Goal: Task Accomplishment & Management: Use online tool/utility

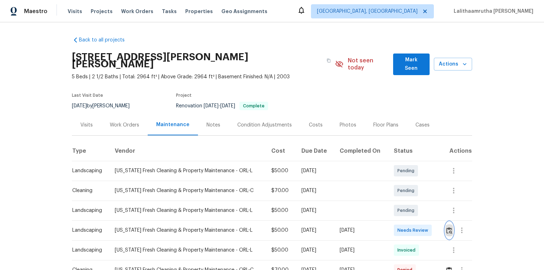
click at [387, 181] on img "button" at bounding box center [450, 230] width 6 height 7
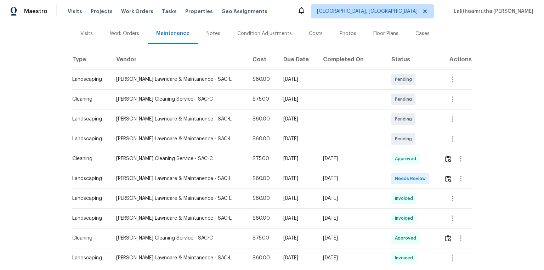
scroll to position [85, 0]
click at [387, 178] on img "button" at bounding box center [448, 178] width 6 height 7
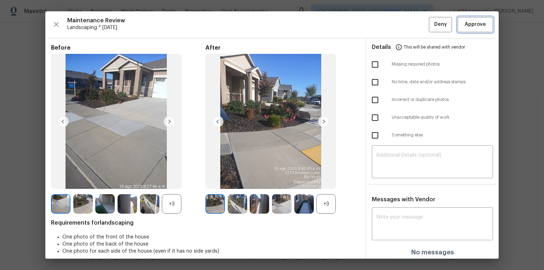
click at [387, 26] on span "Approve" at bounding box center [475, 24] width 21 height 9
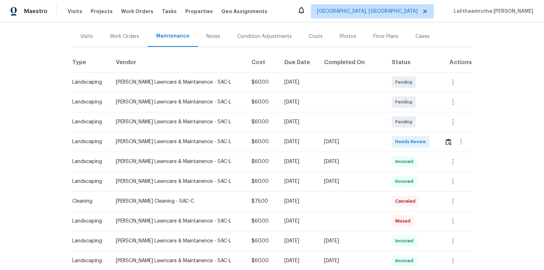
scroll to position [85, 0]
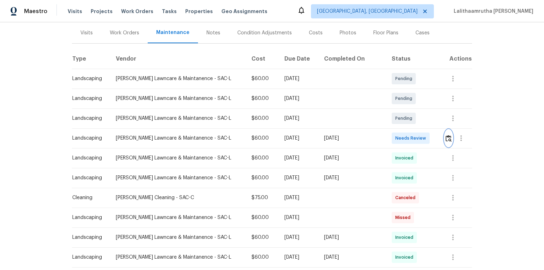
click at [387, 135] on img "button" at bounding box center [449, 138] width 6 height 7
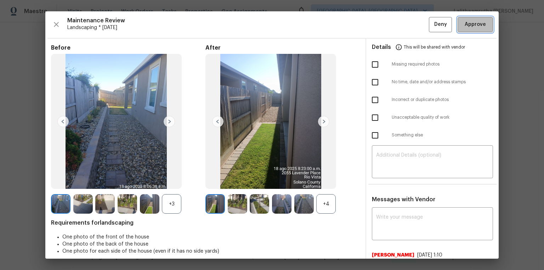
click at [387, 25] on span "Approve" at bounding box center [476, 24] width 24 height 9
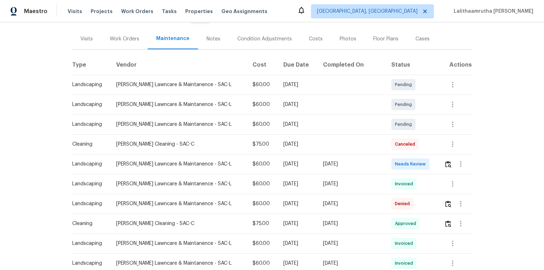
scroll to position [85, 0]
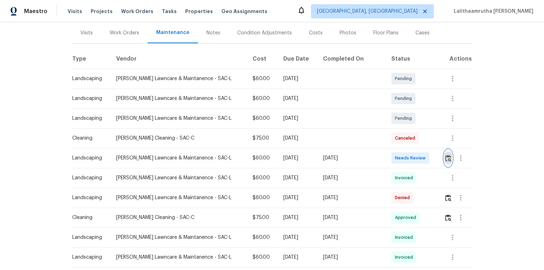
click at [387, 160] on img "button" at bounding box center [448, 158] width 6 height 7
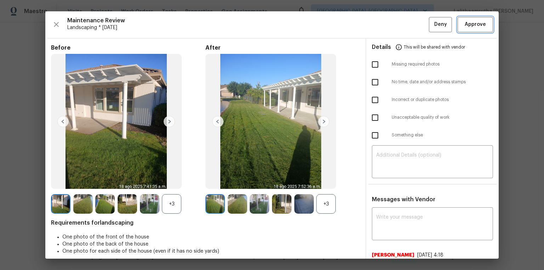
click at [387, 21] on span "Approve" at bounding box center [475, 24] width 21 height 9
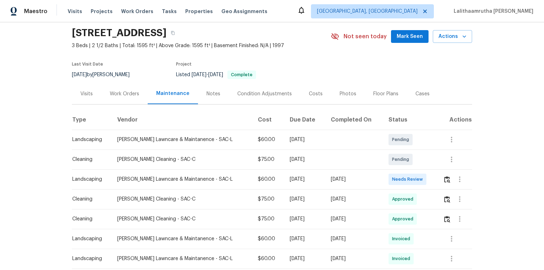
scroll to position [57, 0]
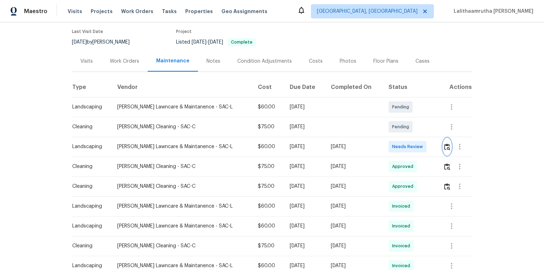
click at [387, 150] on img "button" at bounding box center [447, 147] width 6 height 7
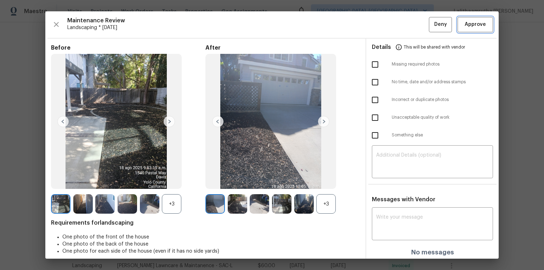
click at [387, 26] on span "Approve" at bounding box center [475, 24] width 21 height 9
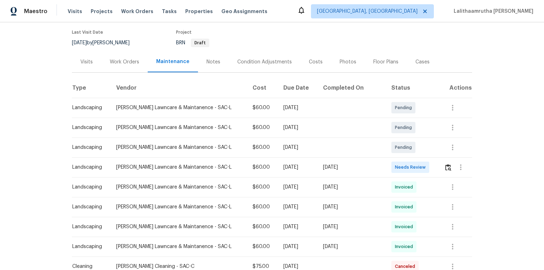
scroll to position [57, 0]
click at [387, 167] on td at bounding box center [456, 167] width 34 height 20
click at [387, 167] on button "button" at bounding box center [448, 166] width 8 height 17
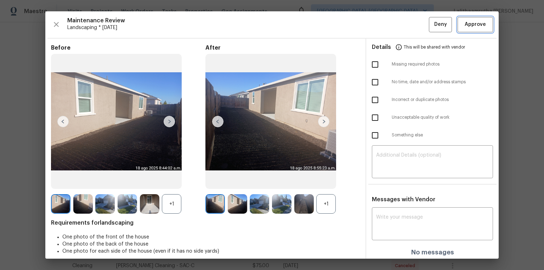
click at [387, 28] on span "Approve" at bounding box center [475, 24] width 21 height 9
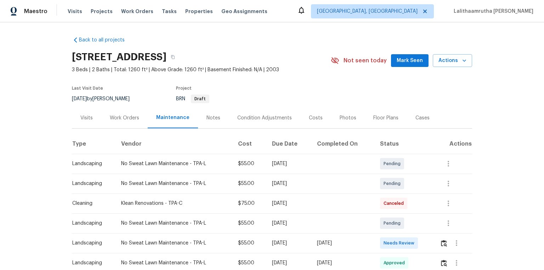
scroll to position [57, 0]
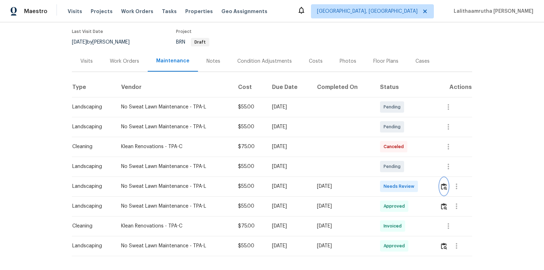
click at [387, 181] on img "button" at bounding box center [444, 186] width 6 height 7
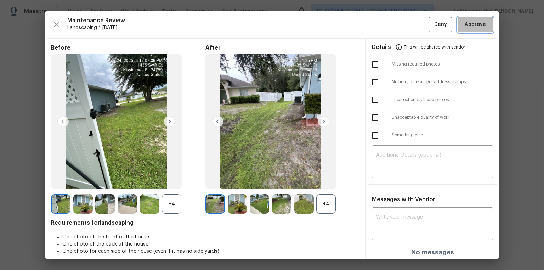
click at [387, 19] on button "Approve" at bounding box center [475, 24] width 35 height 15
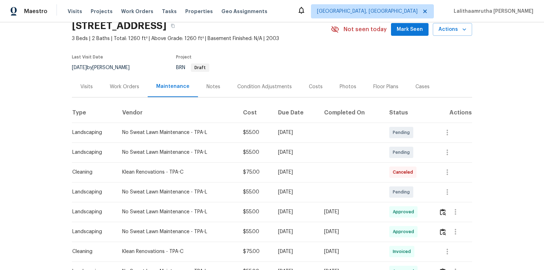
scroll to position [0, 0]
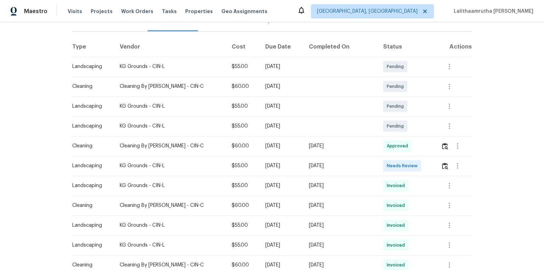
scroll to position [113, 0]
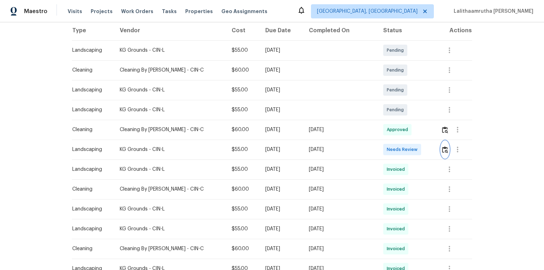
click at [387, 148] on button "button" at bounding box center [445, 149] width 8 height 17
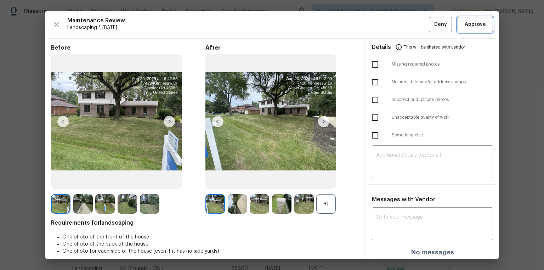
click at [387, 30] on button "Approve" at bounding box center [475, 24] width 35 height 15
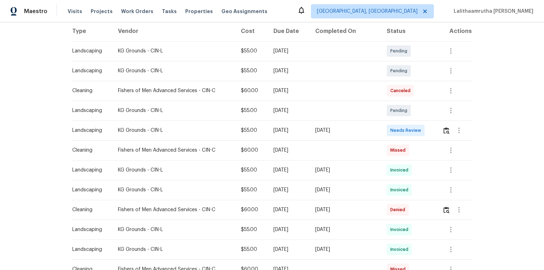
scroll to position [113, 0]
click at [387, 130] on button "button" at bounding box center [447, 129] width 8 height 17
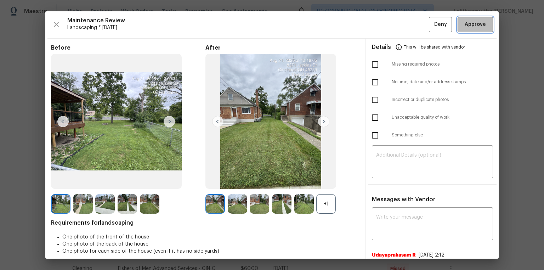
click at [387, 26] on span "Approve" at bounding box center [475, 24] width 21 height 9
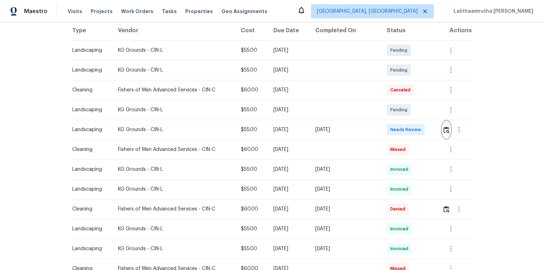
scroll to position [0, 0]
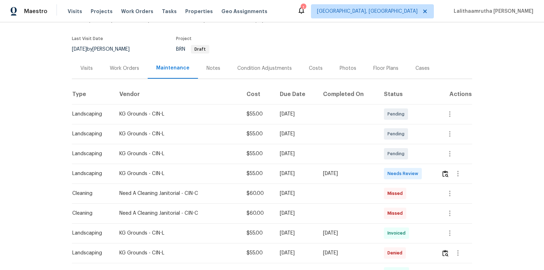
scroll to position [142, 0]
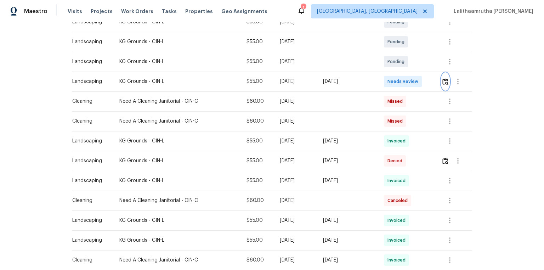
click at [387, 84] on img "button" at bounding box center [446, 81] width 6 height 7
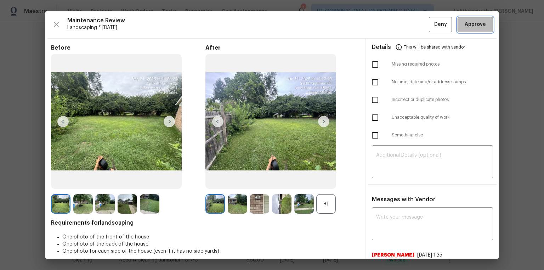
click at [387, 28] on span "Approve" at bounding box center [475, 24] width 21 height 9
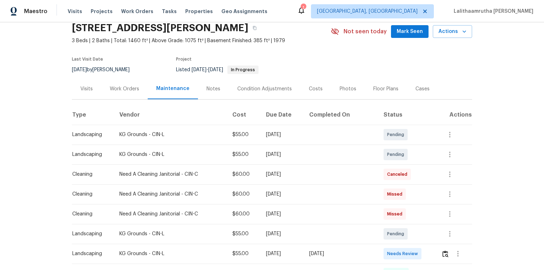
scroll to position [57, 0]
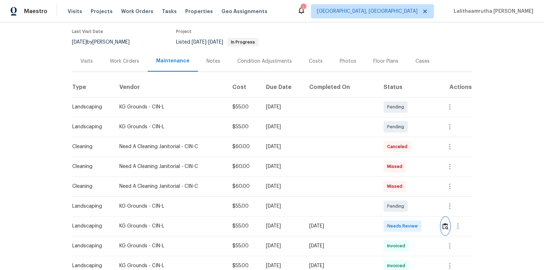
click at [387, 181] on img "button" at bounding box center [446, 226] width 6 height 7
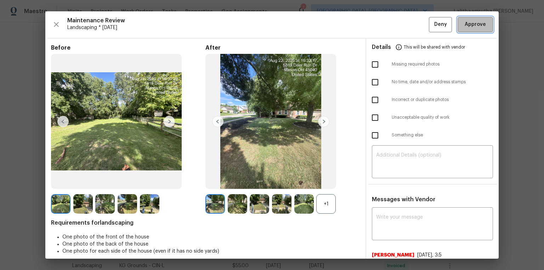
click at [387, 26] on span "Approve" at bounding box center [475, 24] width 21 height 9
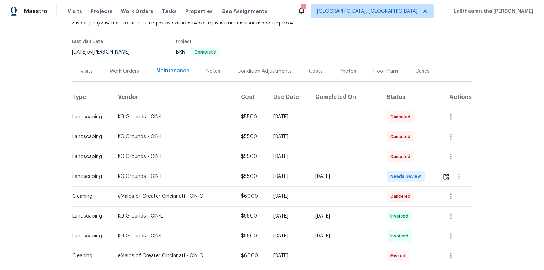
scroll to position [85, 0]
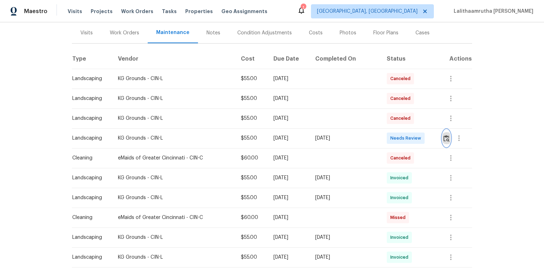
click at [387, 140] on img "button" at bounding box center [447, 138] width 6 height 7
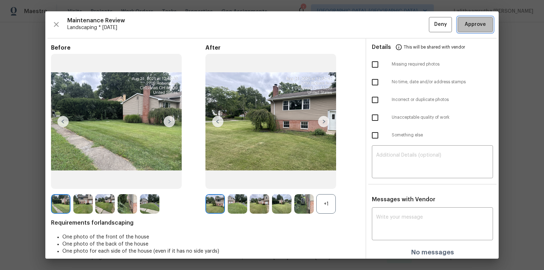
click at [387, 23] on span "Approve" at bounding box center [475, 24] width 21 height 9
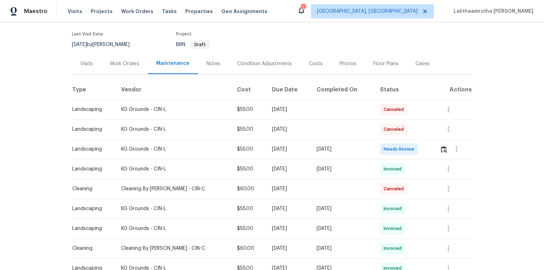
scroll to position [57, 0]
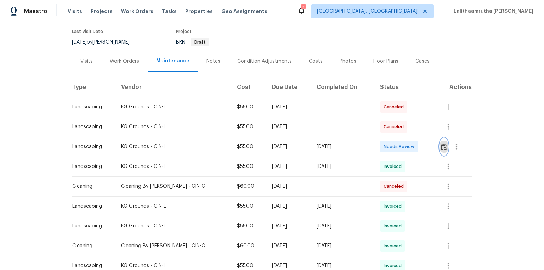
click at [387, 147] on img "button" at bounding box center [444, 147] width 6 height 7
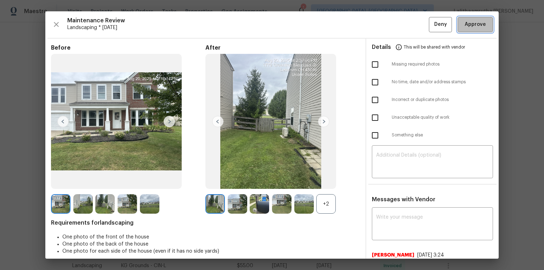
click at [387, 20] on span "Approve" at bounding box center [475, 24] width 21 height 9
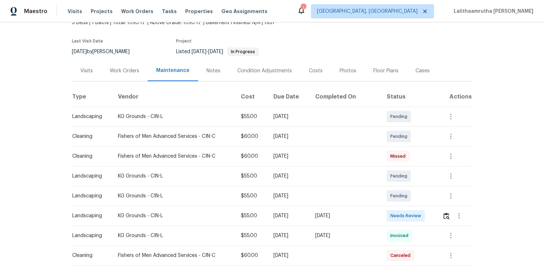
scroll to position [85, 0]
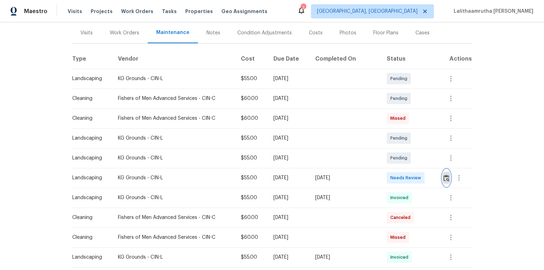
click at [387, 179] on img "button" at bounding box center [447, 178] width 6 height 7
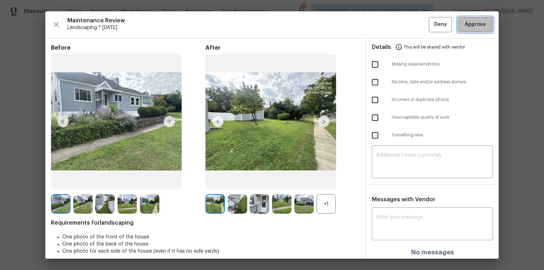
click at [387, 27] on span "Approve" at bounding box center [475, 24] width 21 height 9
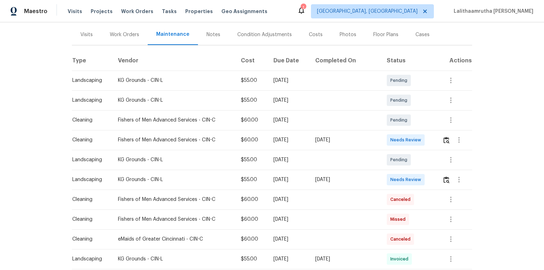
scroll to position [85, 0]
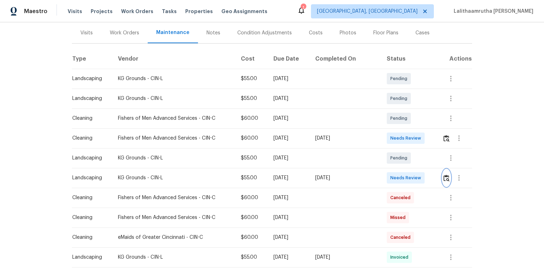
click at [387, 179] on img "button" at bounding box center [447, 178] width 6 height 7
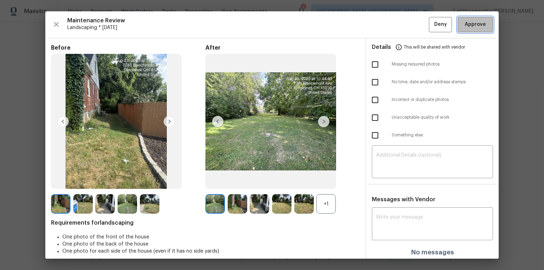
click at [387, 21] on span "Approve" at bounding box center [476, 24] width 24 height 9
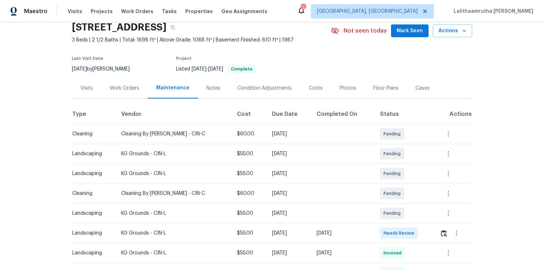
scroll to position [57, 0]
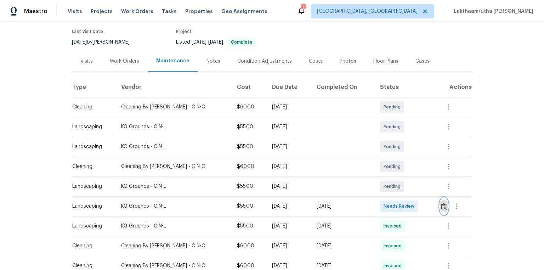
click at [387, 181] on img "button" at bounding box center [444, 206] width 6 height 7
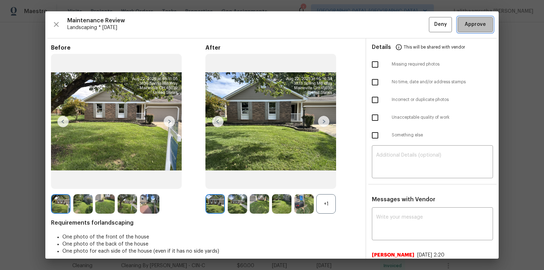
click at [387, 23] on span "Approve" at bounding box center [475, 24] width 21 height 9
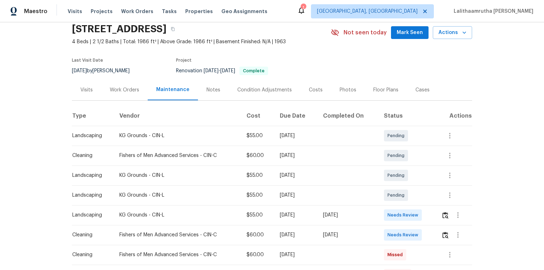
scroll to position [113, 0]
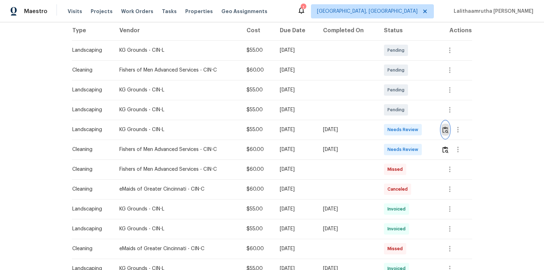
click at [387, 131] on img "button" at bounding box center [446, 130] width 6 height 7
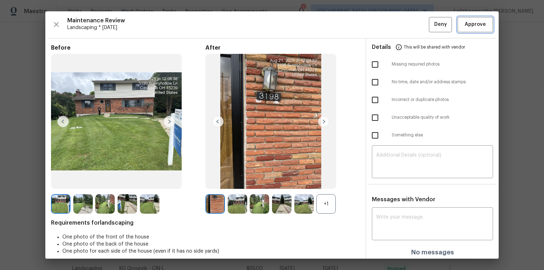
click at [387, 26] on span "Approve" at bounding box center [475, 24] width 21 height 9
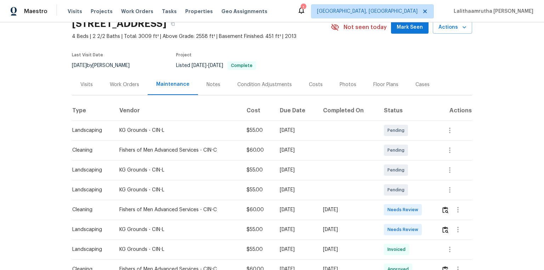
scroll to position [85, 0]
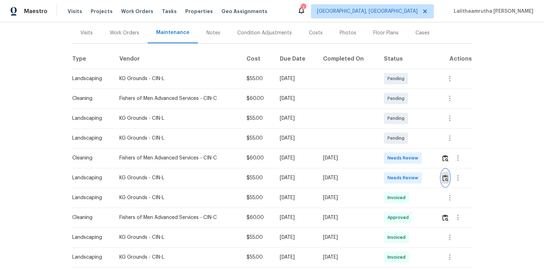
click at [387, 175] on img "button" at bounding box center [446, 178] width 6 height 7
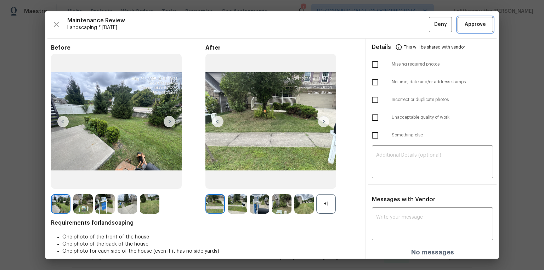
click at [387, 28] on span "Approve" at bounding box center [475, 24] width 21 height 9
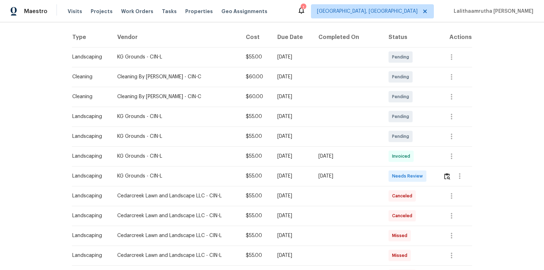
scroll to position [142, 0]
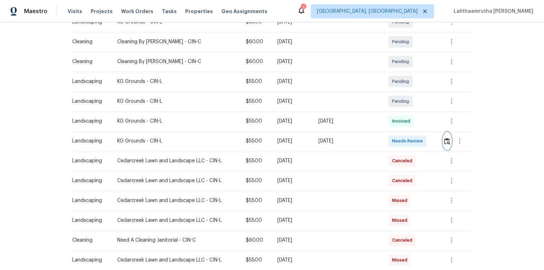
click at [387, 139] on img "button" at bounding box center [447, 141] width 6 height 7
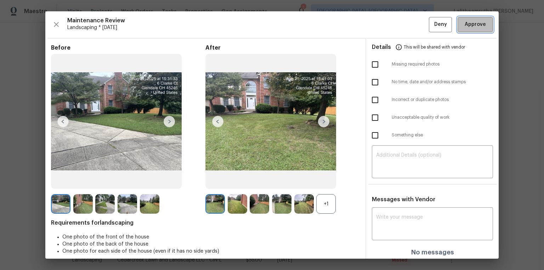
click at [387, 24] on span "Approve" at bounding box center [475, 24] width 21 height 9
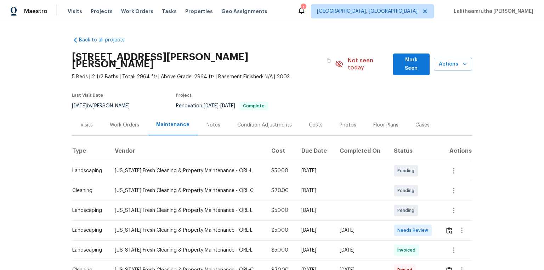
scroll to position [113, 0]
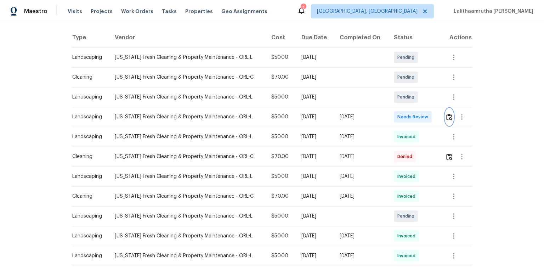
click at [387, 114] on img "button" at bounding box center [450, 117] width 6 height 7
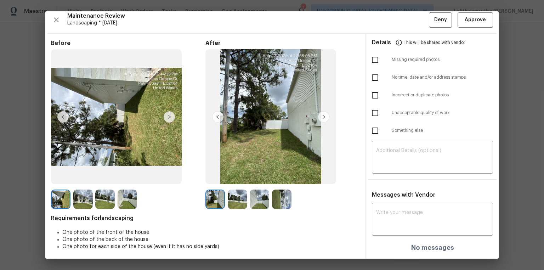
scroll to position [6, 0]
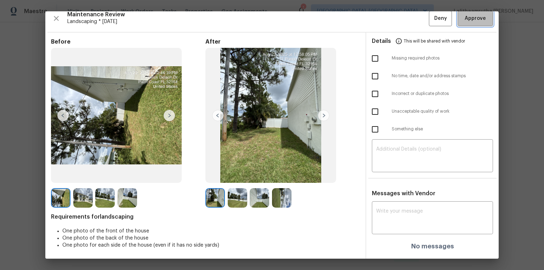
click at [387, 19] on span "Approve" at bounding box center [476, 18] width 24 height 9
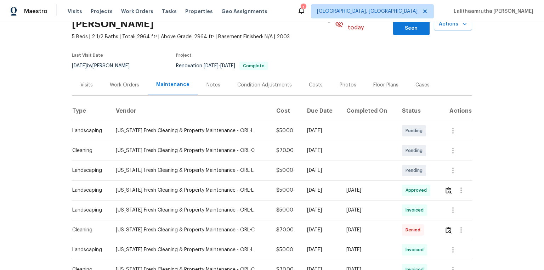
scroll to position [28, 0]
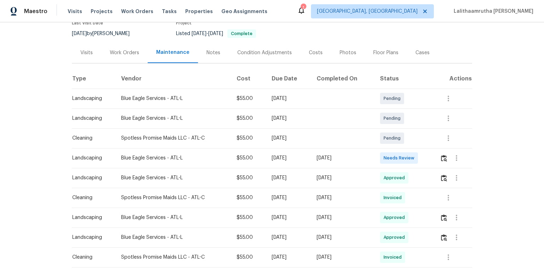
scroll to position [85, 0]
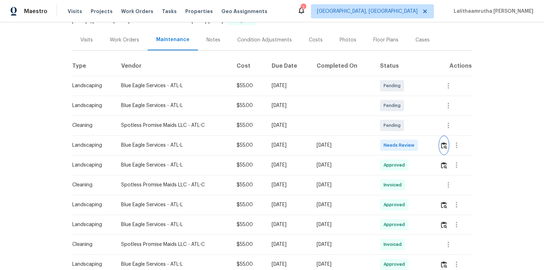
click at [387, 142] on img "button" at bounding box center [444, 145] width 6 height 7
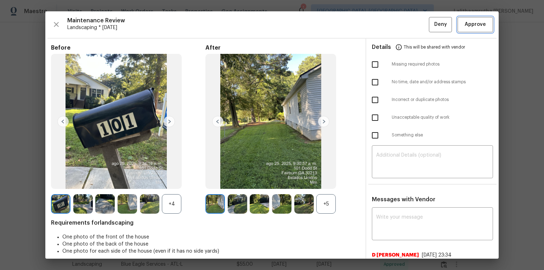
click at [387, 25] on span "Approve" at bounding box center [475, 24] width 21 height 9
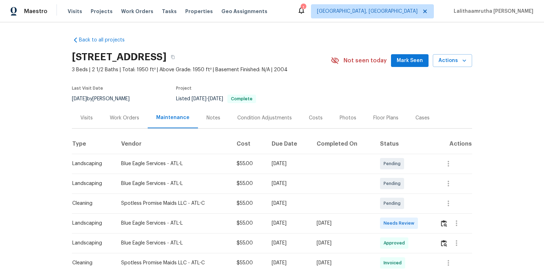
scroll to position [113, 0]
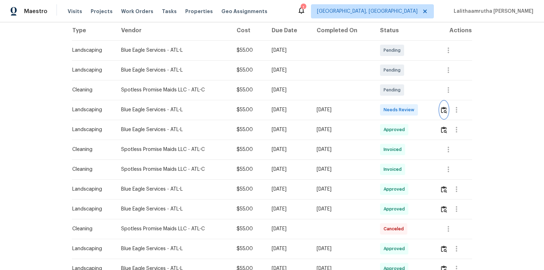
click at [387, 108] on img "button" at bounding box center [444, 110] width 6 height 7
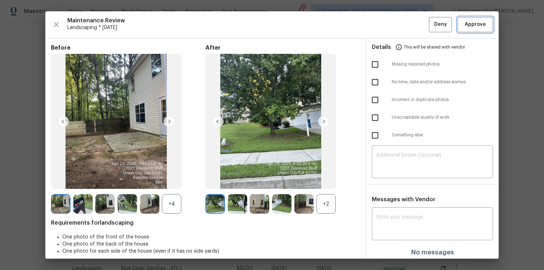
click at [387, 28] on span "Approve" at bounding box center [475, 24] width 21 height 9
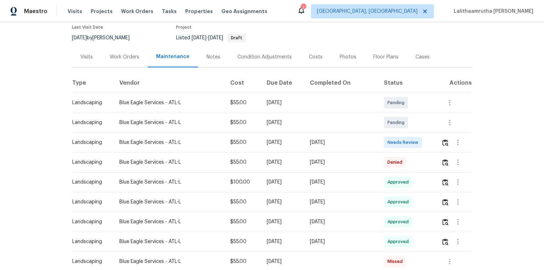
scroll to position [85, 0]
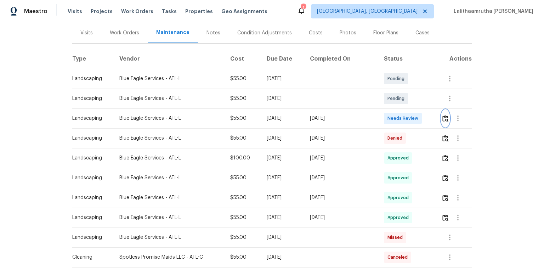
click at [387, 119] on img "button" at bounding box center [446, 118] width 6 height 7
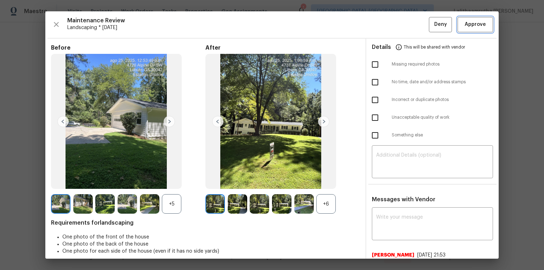
click at [387, 25] on span "Approve" at bounding box center [475, 24] width 21 height 9
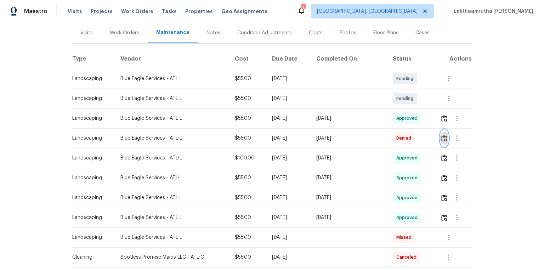
click at [387, 138] on img "button" at bounding box center [445, 138] width 6 height 7
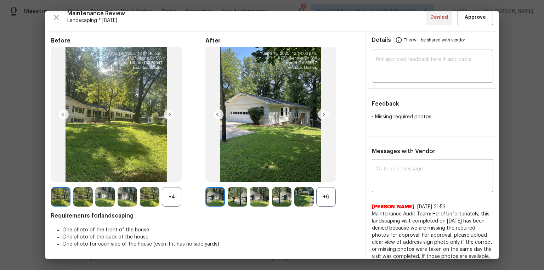
scroll to position [0, 0]
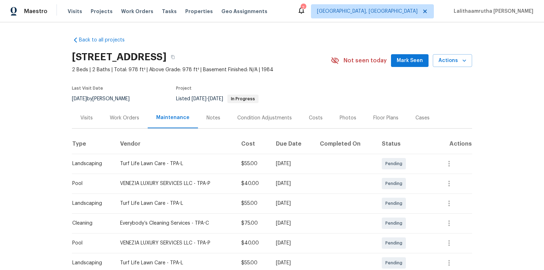
scroll to position [142, 0]
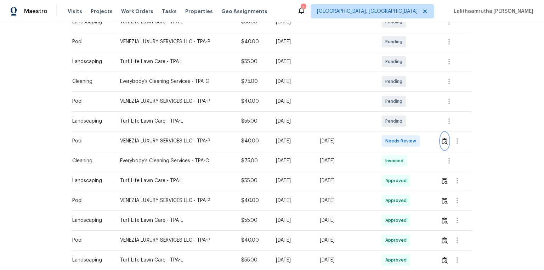
click at [387, 142] on img "button" at bounding box center [445, 141] width 6 height 7
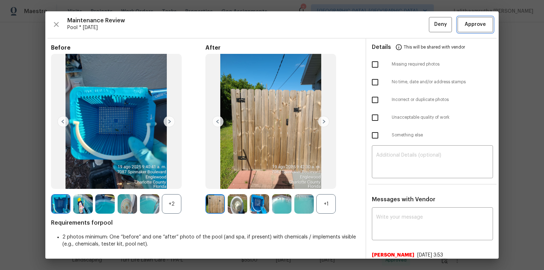
click at [387, 22] on span "Approve" at bounding box center [475, 24] width 21 height 9
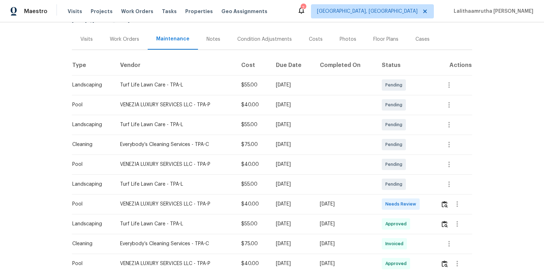
scroll to position [85, 0]
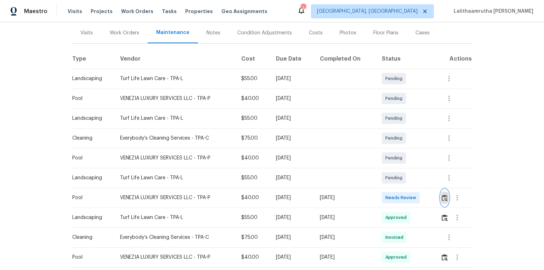
click at [387, 181] on img "button" at bounding box center [445, 198] width 6 height 7
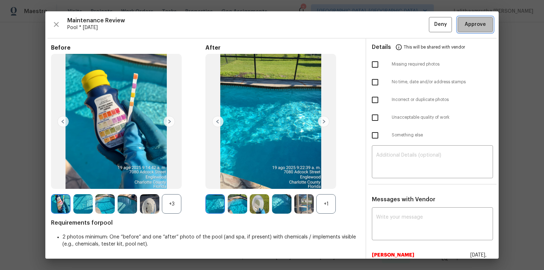
click at [387, 27] on span "Approve" at bounding box center [475, 24] width 21 height 9
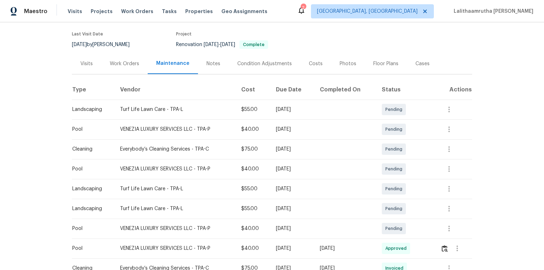
scroll to position [113, 0]
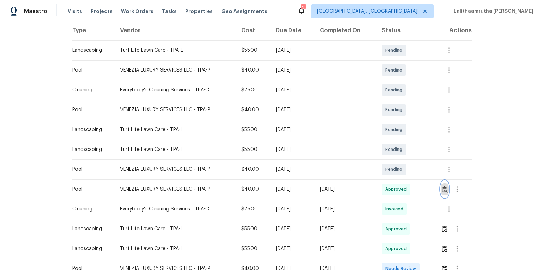
click at [444, 193] on button "button" at bounding box center [445, 189] width 8 height 17
click at [444, 191] on img "button" at bounding box center [445, 189] width 6 height 7
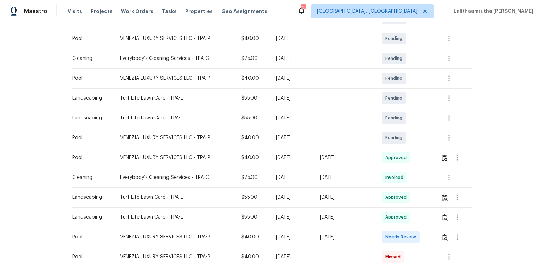
scroll to position [227, 0]
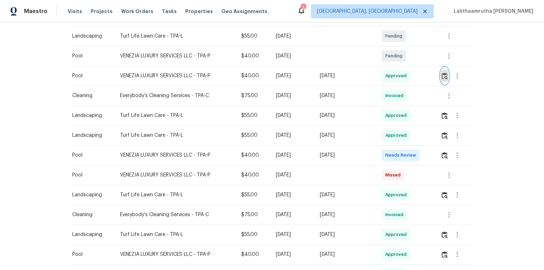
click at [387, 75] on img "button" at bounding box center [445, 76] width 6 height 7
click at [387, 74] on img "button" at bounding box center [445, 76] width 6 height 7
click at [387, 156] on img "button" at bounding box center [445, 155] width 6 height 7
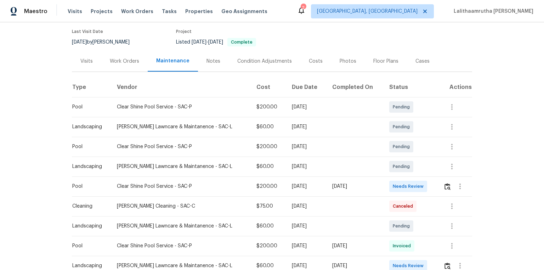
scroll to position [85, 0]
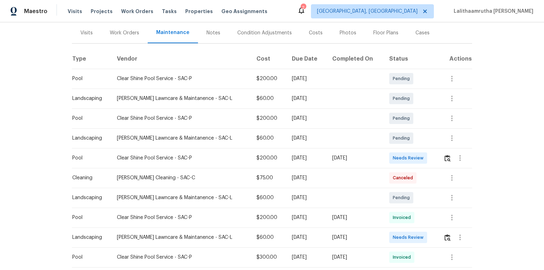
click at [387, 158] on td at bounding box center [455, 158] width 34 height 20
click at [387, 158] on button "button" at bounding box center [448, 158] width 8 height 17
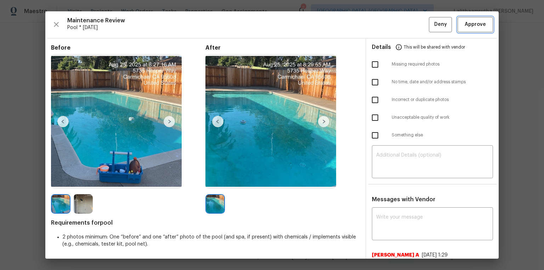
click at [387, 29] on button "Approve" at bounding box center [475, 24] width 35 height 15
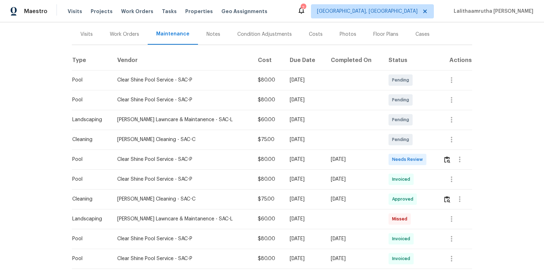
scroll to position [85, 0]
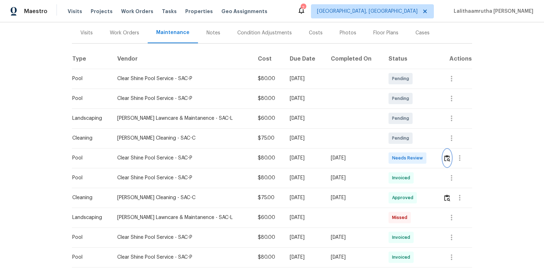
click at [387, 154] on button "button" at bounding box center [447, 158] width 8 height 17
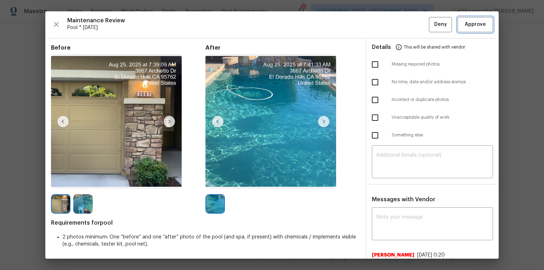
click at [387, 21] on span "Approve" at bounding box center [475, 24] width 21 height 9
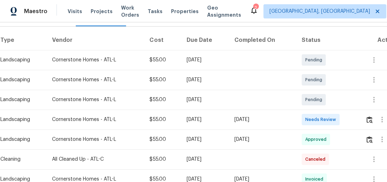
scroll to position [142, 0]
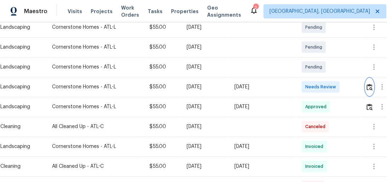
click at [370, 84] on img "button" at bounding box center [370, 87] width 6 height 7
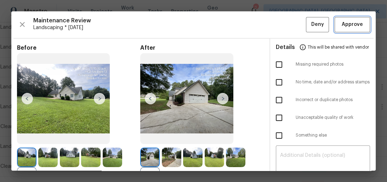
click at [359, 24] on span "Approve" at bounding box center [353, 24] width 24 height 9
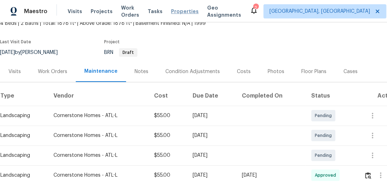
scroll to position [45, 0]
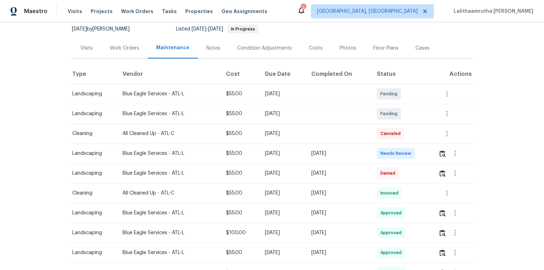
scroll to position [85, 0]
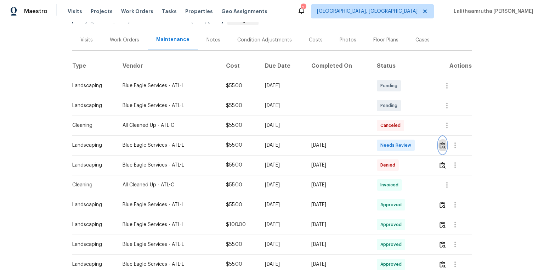
click at [387, 142] on img "button" at bounding box center [443, 145] width 6 height 7
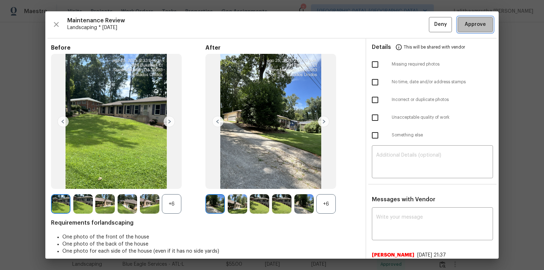
click at [387, 23] on span "Approve" at bounding box center [475, 24] width 21 height 9
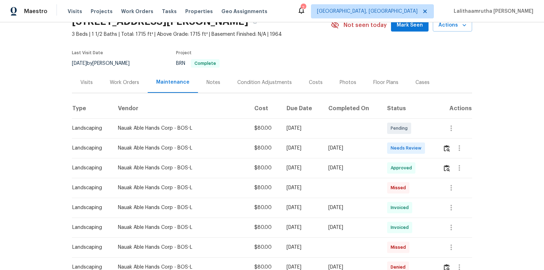
scroll to position [57, 0]
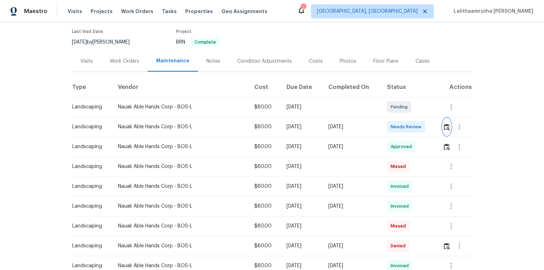
click at [387, 122] on button "button" at bounding box center [447, 126] width 8 height 17
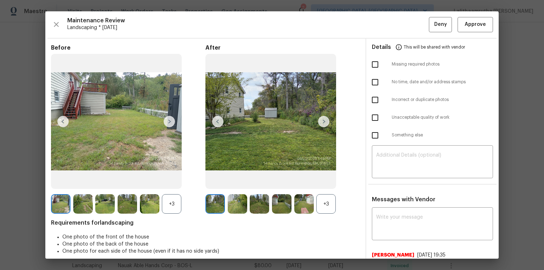
click at [324, 122] on img at bounding box center [323, 121] width 11 height 11
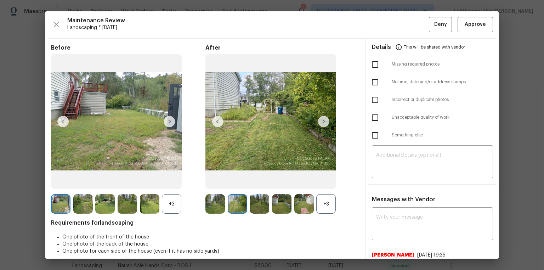
click at [324, 122] on img at bounding box center [323, 121] width 11 height 11
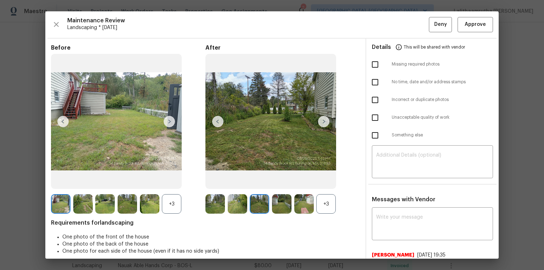
click at [324, 122] on img at bounding box center [323, 121] width 11 height 11
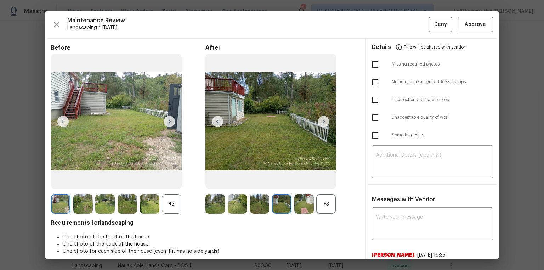
click at [324, 122] on img at bounding box center [323, 121] width 11 height 11
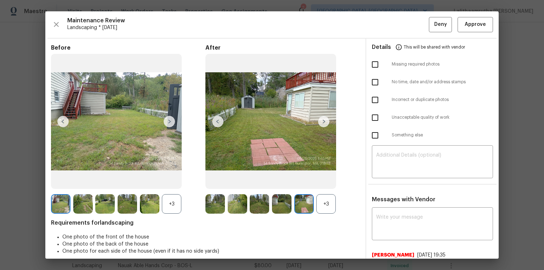
click at [324, 122] on img at bounding box center [323, 121] width 11 height 11
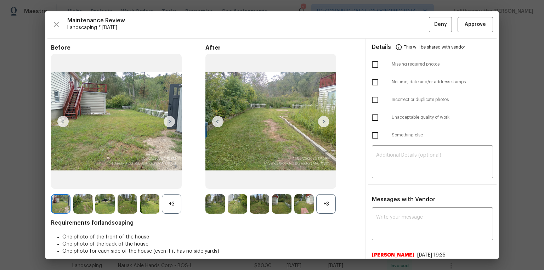
click at [324, 122] on img at bounding box center [323, 121] width 11 height 11
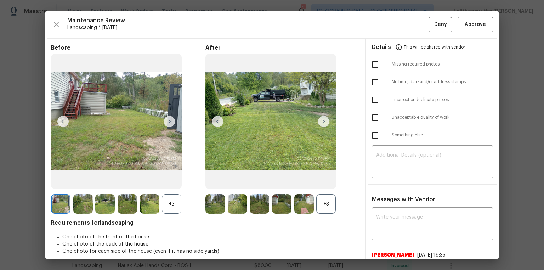
click at [324, 122] on img at bounding box center [323, 121] width 11 height 11
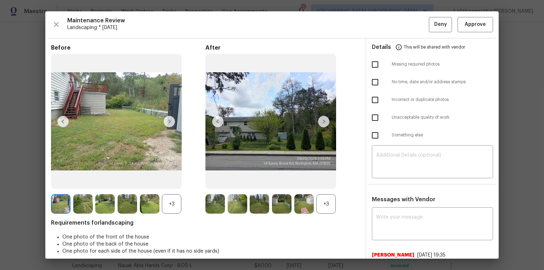
click at [324, 122] on img at bounding box center [323, 121] width 11 height 11
click at [387, 24] on span "Approve" at bounding box center [475, 24] width 21 height 9
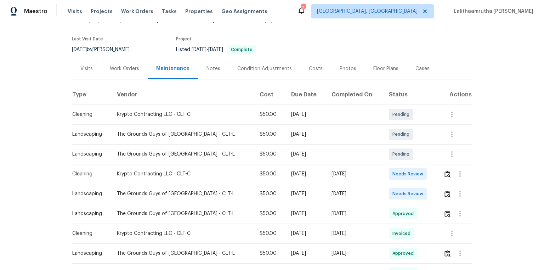
scroll to position [57, 0]
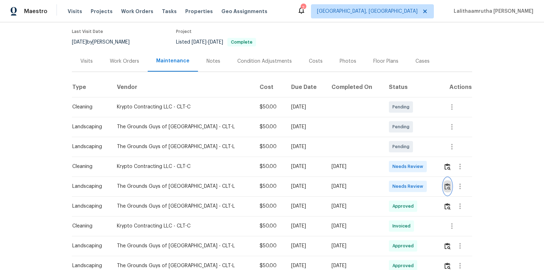
click at [387, 181] on img "button" at bounding box center [448, 186] width 6 height 7
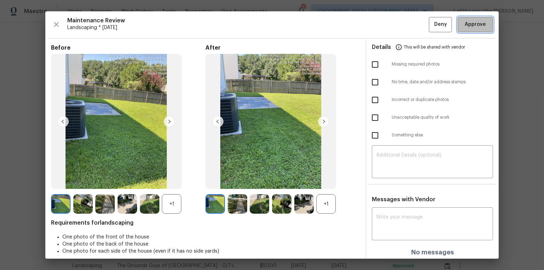
click at [387, 22] on span "Approve" at bounding box center [475, 24] width 21 height 9
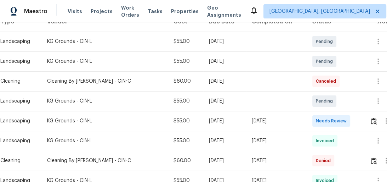
scroll to position [130, 0]
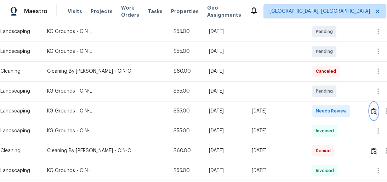
click at [376, 110] on img "button" at bounding box center [374, 111] width 6 height 7
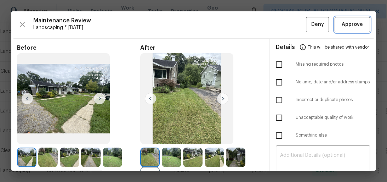
click at [355, 26] on span "Approve" at bounding box center [352, 24] width 21 height 9
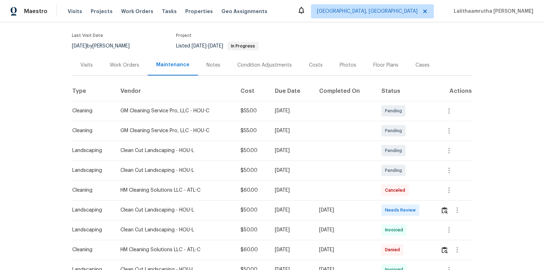
scroll to position [85, 0]
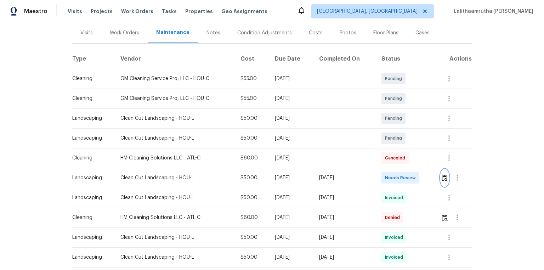
click at [387, 176] on img "button" at bounding box center [445, 178] width 6 height 7
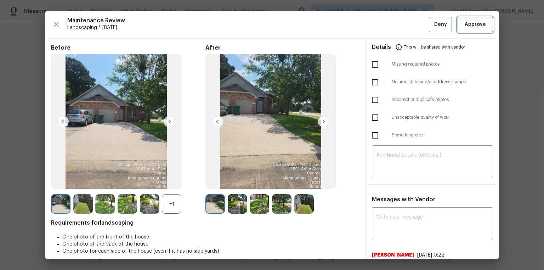
click at [387, 30] on button "Approve" at bounding box center [475, 24] width 35 height 15
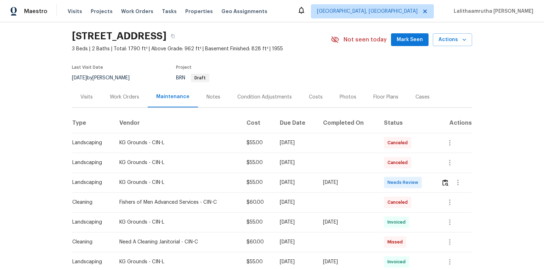
scroll to position [57, 0]
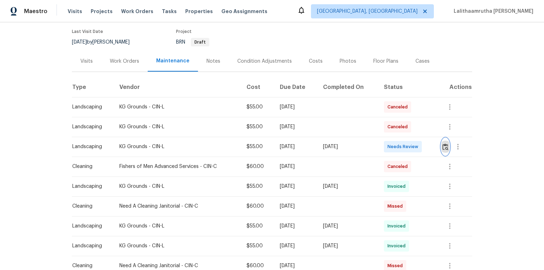
click at [387, 147] on img "button" at bounding box center [446, 147] width 6 height 7
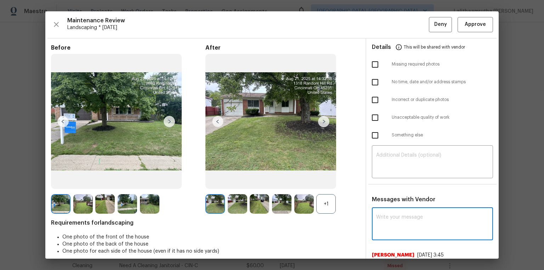
click at [387, 181] on textarea at bounding box center [432, 225] width 113 height 20
paste textarea "Maintenance Audit Team: Hello! Unfortunately, this landscaping visit completed …"
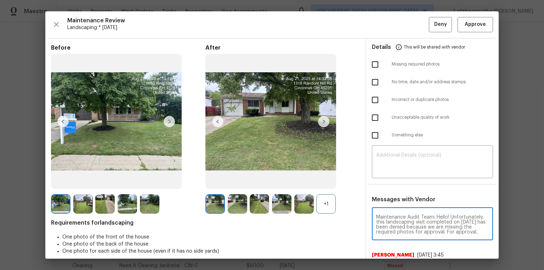
scroll to position [84, 0]
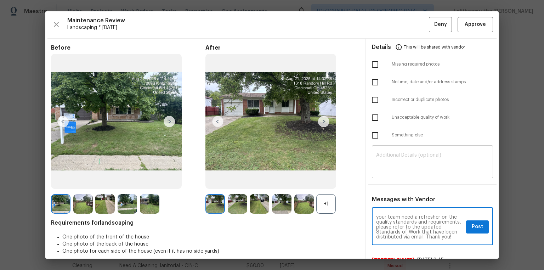
type textarea "Maintenance Audit Team: Hello! Unfortunately, this landscaping visit completed …"
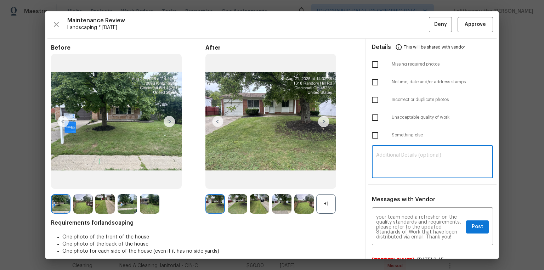
click at [387, 161] on textarea at bounding box center [432, 163] width 113 height 20
paste textarea "Maintenance Audit Team: Hello! Unfortunately, this landscaping visit completed …"
type textarea "Maintenance Audit Team: Hello! Unfortunately, this landscaping visit completed …"
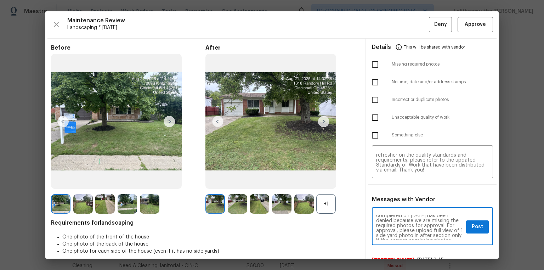
scroll to position [23, 0]
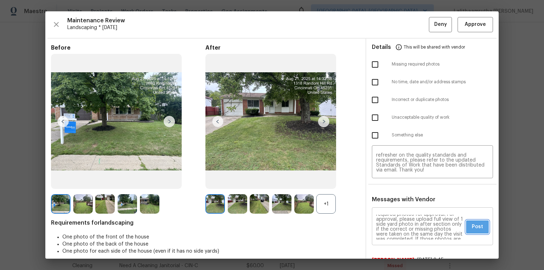
click at [387, 181] on span "Post" at bounding box center [477, 227] width 11 height 9
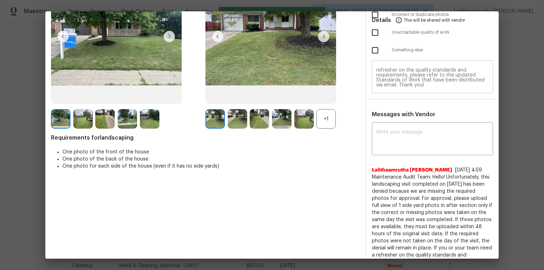
scroll to position [0, 0]
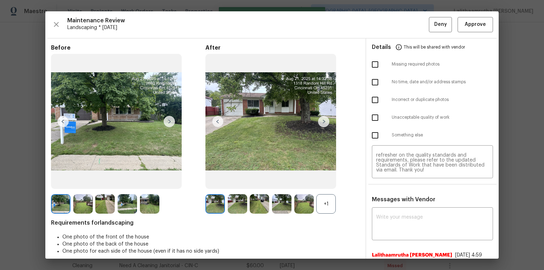
click at [374, 65] on input "checkbox" at bounding box center [375, 64] width 15 height 15
checkbox input "true"
click at [387, 22] on span "Deny" at bounding box center [441, 24] width 13 height 9
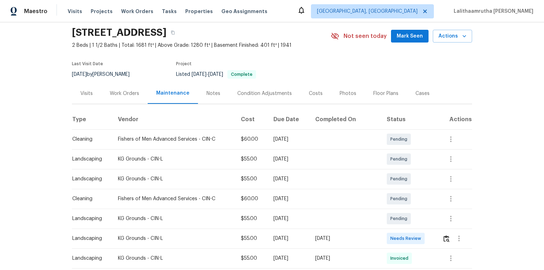
scroll to position [113, 0]
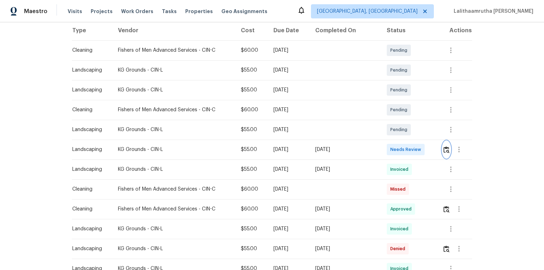
click at [387, 150] on button "button" at bounding box center [447, 149] width 8 height 17
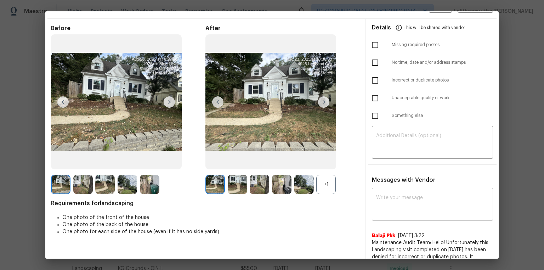
scroll to position [28, 0]
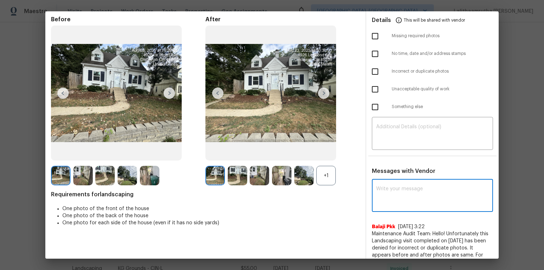
click at [387, 181] on textarea at bounding box center [432, 196] width 113 height 20
paste textarea "[URL][DOMAIN_NAME]"
type textarea "[URL][DOMAIN_NAME]"
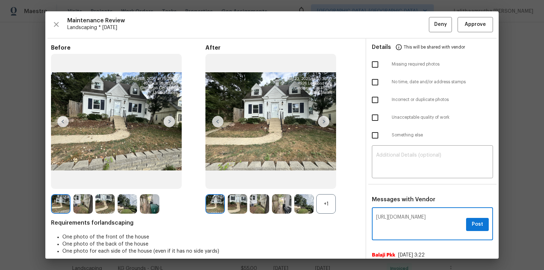
click at [387, 181] on textarea "[URL][DOMAIN_NAME]" at bounding box center [419, 225] width 87 height 20
click at [387, 181] on textarea at bounding box center [432, 225] width 113 height 20
paste textarea "Maintenance Audit Team: Hello! Unfortunately, this landscaping visit completed …"
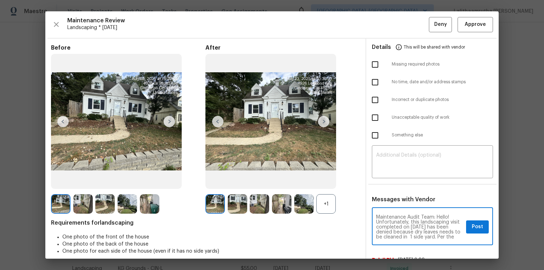
scroll to position [74, 0]
type textarea "Maintenance Audit Team: Hello! Unfortunately, this landscaping visit completed …"
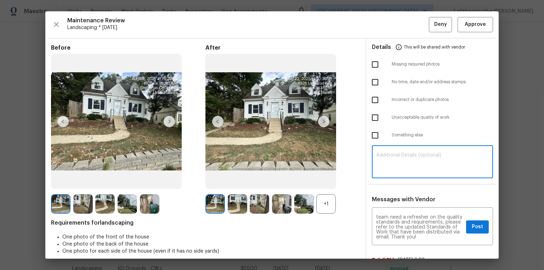
click at [387, 157] on textarea at bounding box center [432, 163] width 113 height 20
paste textarea "Maintenance Audit Team: Hello! Unfortunately, this landscaping visit completed …"
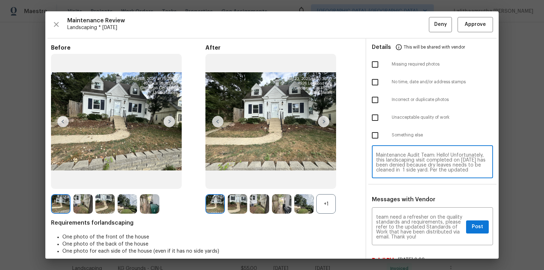
scroll to position [54, 0]
type textarea "Maintenance Audit Team: Hello! Unfortunately, this landscaping visit completed …"
click at [375, 118] on input "checkbox" at bounding box center [375, 117] width 15 height 15
checkbox input "true"
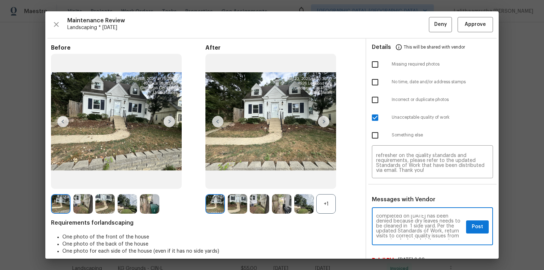
scroll to position [11, 0]
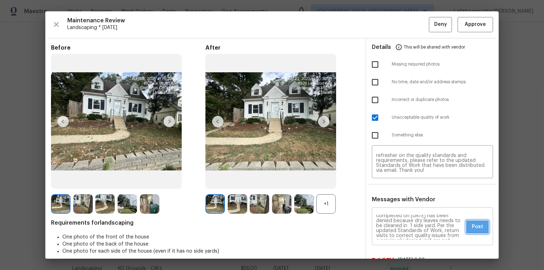
click at [387, 181] on button "Post" at bounding box center [477, 226] width 23 height 13
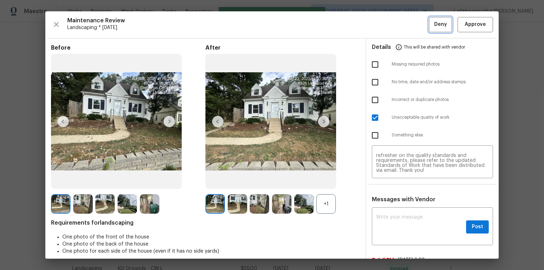
click at [387, 24] on span "Deny" at bounding box center [441, 24] width 13 height 9
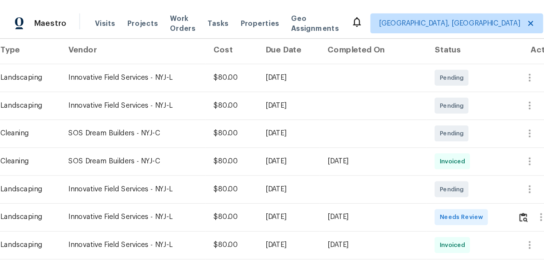
scroll to position [113, 0]
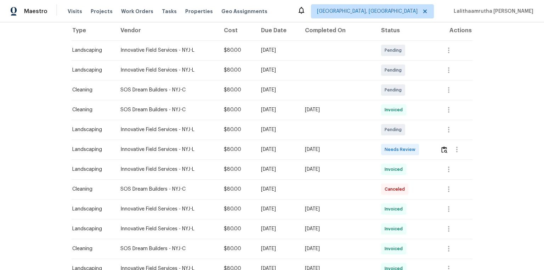
click at [387, 144] on div at bounding box center [457, 149] width 32 height 17
click at [387, 146] on img "button" at bounding box center [445, 149] width 6 height 7
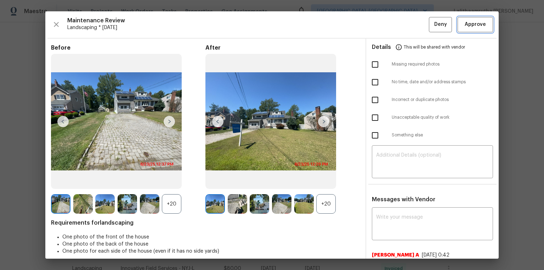
click at [387, 22] on span "Approve" at bounding box center [475, 24] width 21 height 9
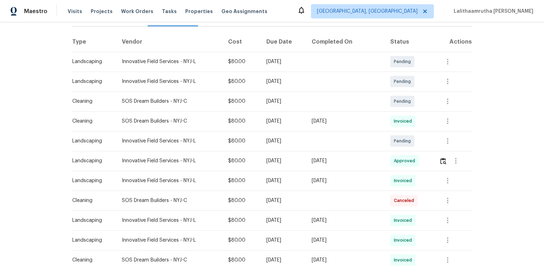
scroll to position [0, 0]
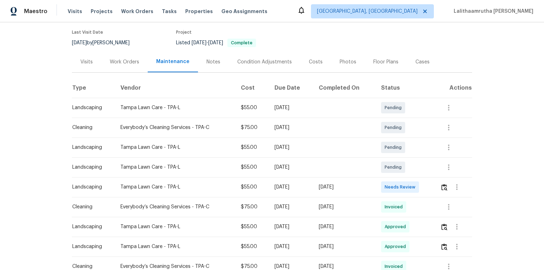
scroll to position [57, 0]
click at [443, 186] on img "button" at bounding box center [445, 186] width 6 height 7
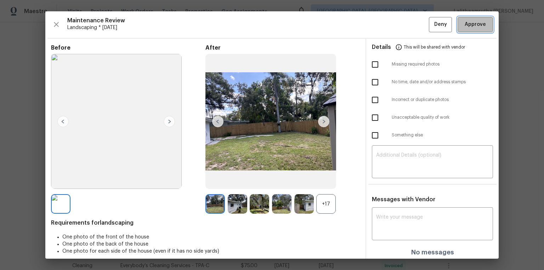
click at [468, 24] on span "Approve" at bounding box center [475, 24] width 21 height 9
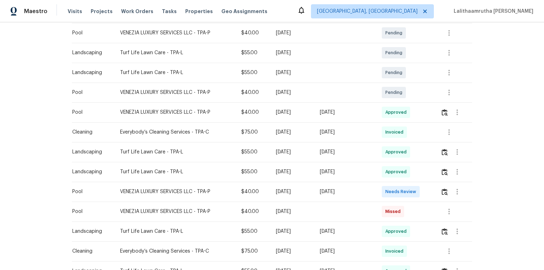
scroll to position [198, 0]
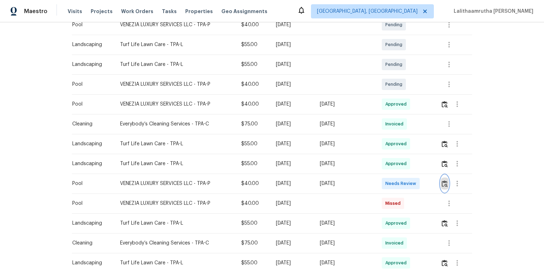
click at [387, 181] on img "button" at bounding box center [445, 183] width 6 height 7
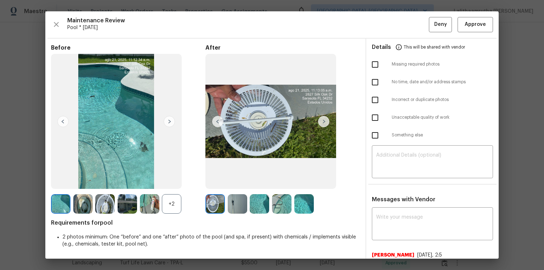
click at [118, 181] on img at bounding box center [127, 203] width 19 height 19
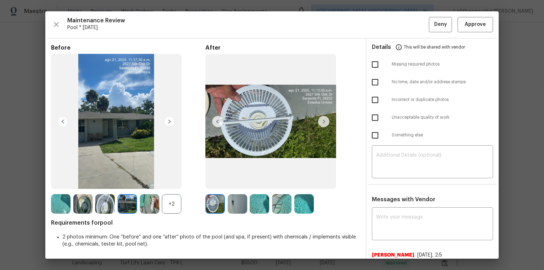
click at [123, 181] on img at bounding box center [127, 203] width 19 height 19
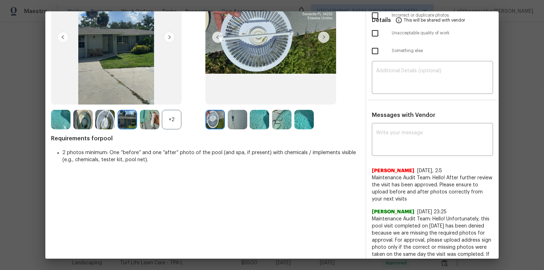
scroll to position [85, 0]
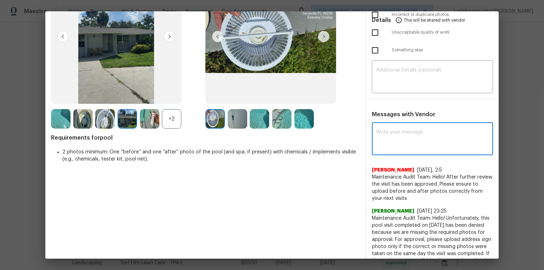
click at [387, 140] on textarea at bounding box center [432, 140] width 113 height 20
paste textarea "Maintenance Audit Team: Hello! Unfortunately this pool visit completed on 08/25…"
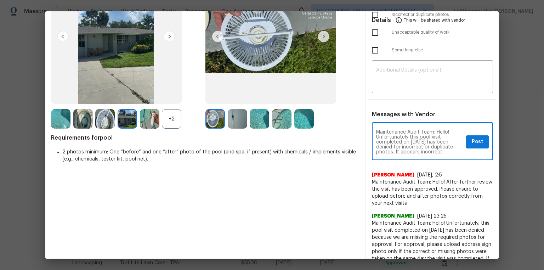
scroll to position [34, 0]
type textarea "Maintenance Audit Team: Hello! Unfortunately this pool visit completed on 08/25…"
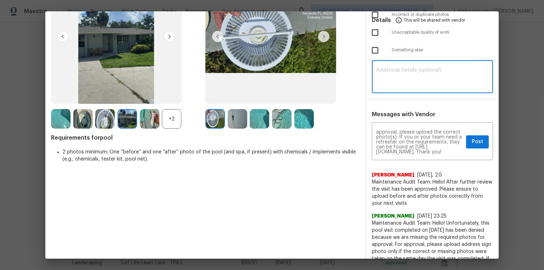
click at [387, 75] on textarea at bounding box center [432, 78] width 113 height 20
paste textarea "Maintenance Audit Team: Hello! Unfortunately this pool visit completed on 08/25…"
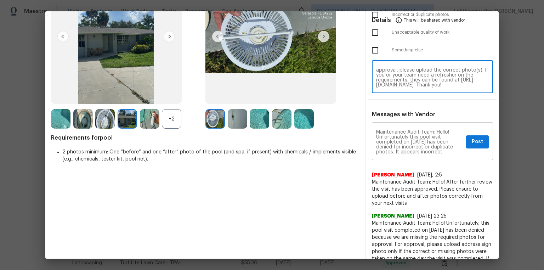
scroll to position [0, 0]
type textarea "Maintenance Audit Team: Hello! Unfortunately this pool visit completed on 08/25…"
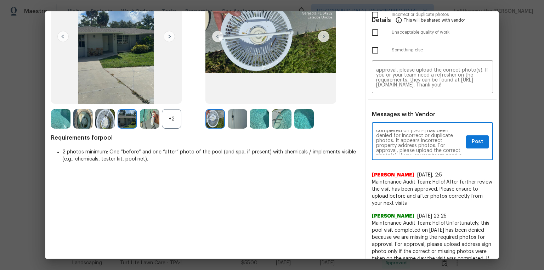
scroll to position [23, 0]
click at [387, 144] on span "Post" at bounding box center [477, 142] width 11 height 9
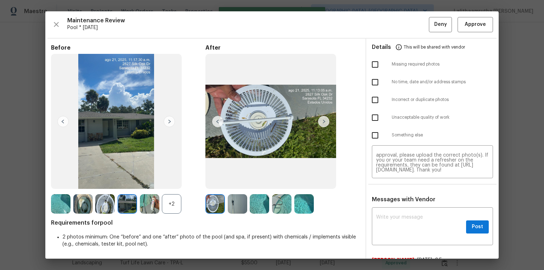
scroll to position [0, 0]
click at [372, 100] on input "checkbox" at bounding box center [375, 100] width 15 height 15
checkbox input "true"
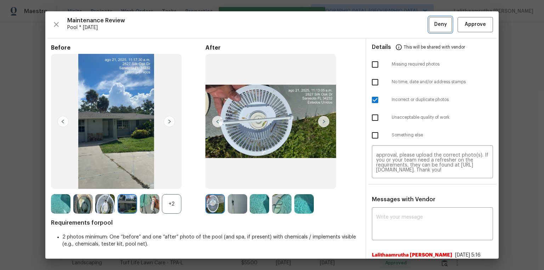
click at [387, 23] on span "Deny" at bounding box center [441, 24] width 13 height 9
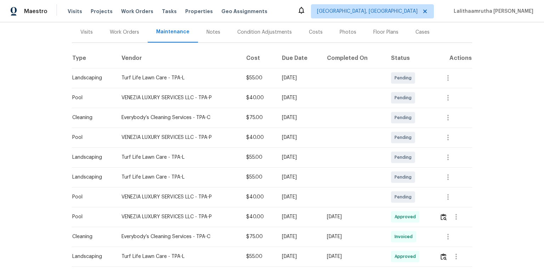
scroll to position [85, 0]
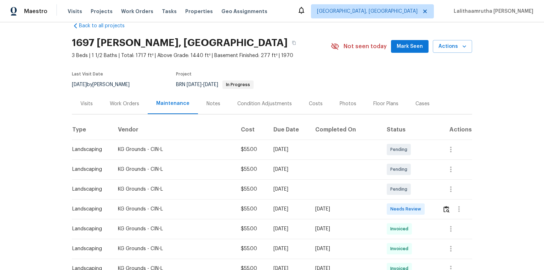
scroll to position [28, 0]
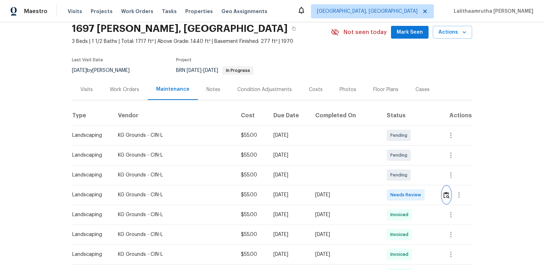
click at [387, 181] on img "button" at bounding box center [447, 195] width 6 height 7
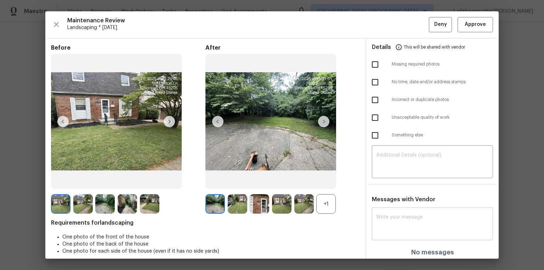
scroll to position [6, 0]
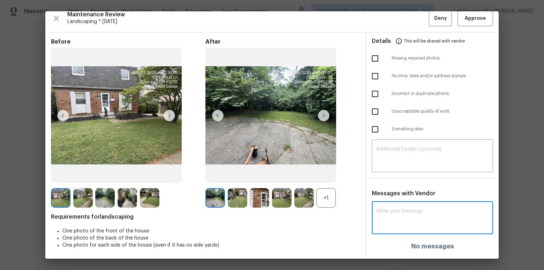
click at [387, 181] on textarea at bounding box center [432, 219] width 113 height 20
paste textarea "Maintenance Audit Team: Hello! Unfortunately this pool visit completed on [DATE…"
type textarea "Maintenance Audit Team: Hello! Unfortunately this pool visit completed on [DATE…"
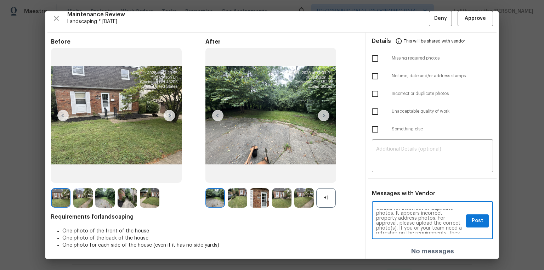
scroll to position [0, 0]
click at [387, 181] on textarea "Maintenance Audit Team: Hello! Unfortunately this pool visit completed on [DATE…" at bounding box center [419, 221] width 87 height 25
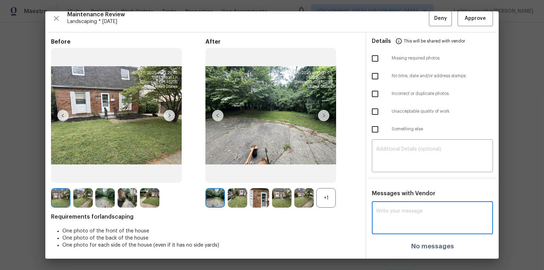
click at [387, 181] on textarea at bounding box center [432, 219] width 113 height 20
paste textarea "Maintenance Audit Team: Hello! After further review, the visit ([DATE]) has bee…"
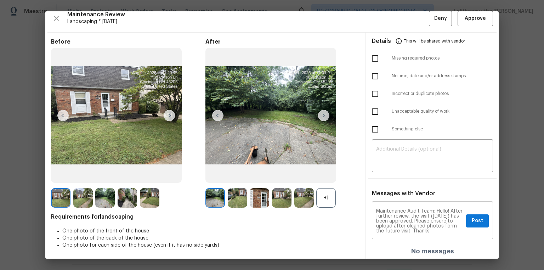
click at [387, 181] on div "Maintenance Audit Team: Hello! After further review, the visit ([DATE]) has bee…" at bounding box center [432, 221] width 121 height 36
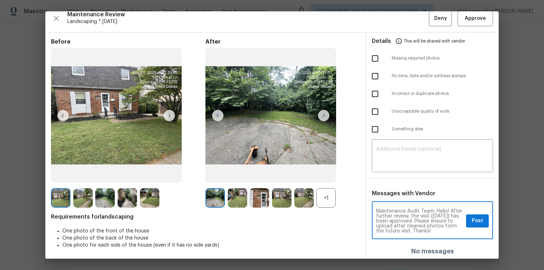
click at [387, 181] on textarea "Maintenance Audit Team: Hello! After further review, the visit ([DATE]) has bee…" at bounding box center [419, 221] width 87 height 25
type textarea "Maintenance Audit Team: Hello! After further review, the visit ([DATE]) has bee…"
drag, startPoint x: 467, startPoint y: 221, endPoint x: 462, endPoint y: 218, distance: 6.1
click at [387, 181] on button "Post" at bounding box center [477, 220] width 23 height 13
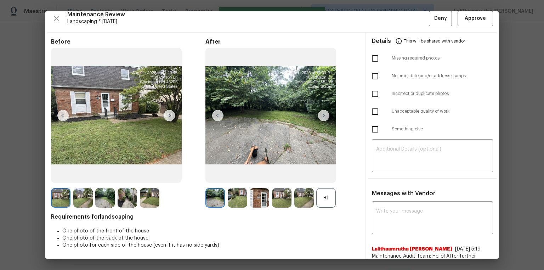
scroll to position [0, 0]
click at [387, 21] on span "Approve" at bounding box center [475, 18] width 21 height 9
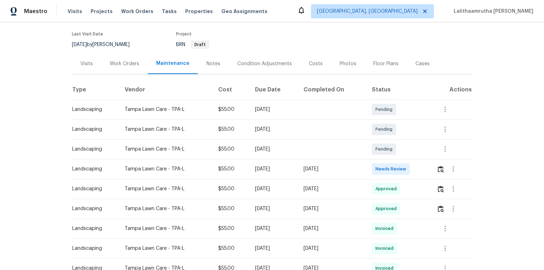
scroll to position [57, 0]
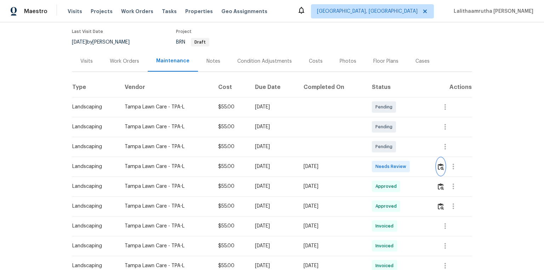
click at [387, 167] on img "button" at bounding box center [441, 166] width 6 height 7
click at [387, 164] on img "button" at bounding box center [441, 166] width 6 height 7
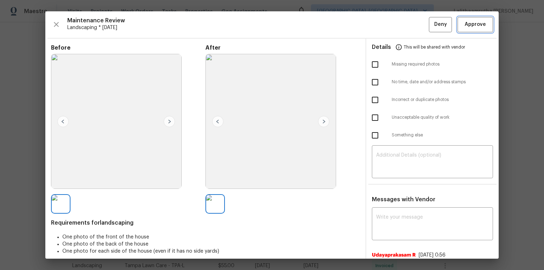
click at [387, 20] on span "Approve" at bounding box center [475, 24] width 21 height 9
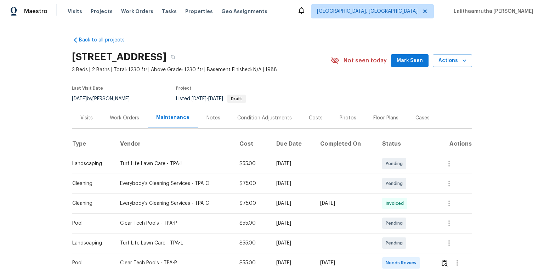
scroll to position [85, 0]
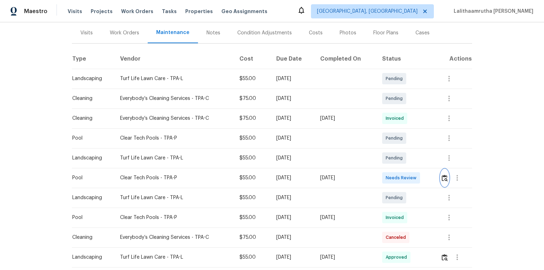
click at [387, 176] on img "button" at bounding box center [445, 178] width 6 height 7
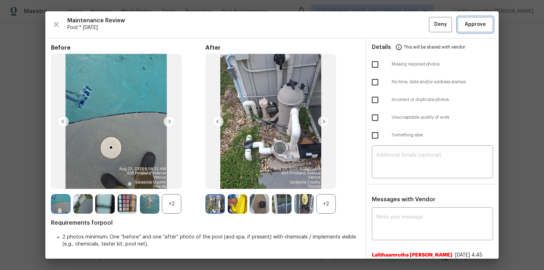
click at [387, 23] on span "Approve" at bounding box center [475, 24] width 21 height 9
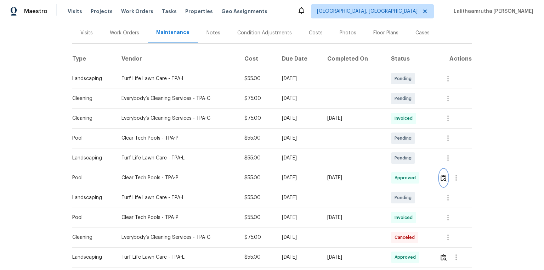
click at [387, 176] on img "button" at bounding box center [444, 178] width 6 height 7
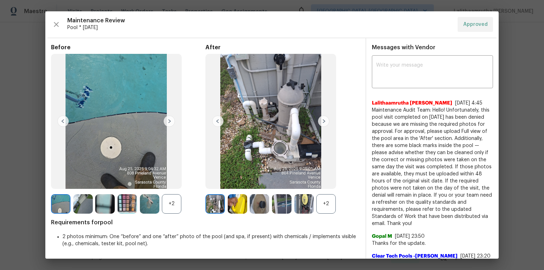
click at [284, 181] on img at bounding box center [281, 203] width 19 height 19
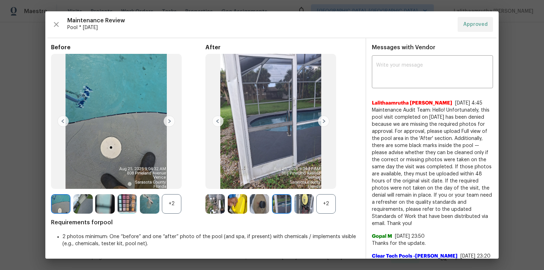
click at [151, 181] on img at bounding box center [149, 203] width 19 height 19
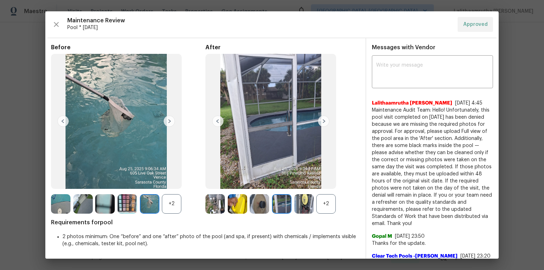
click at [328, 181] on div "+2" at bounding box center [325, 203] width 19 height 19
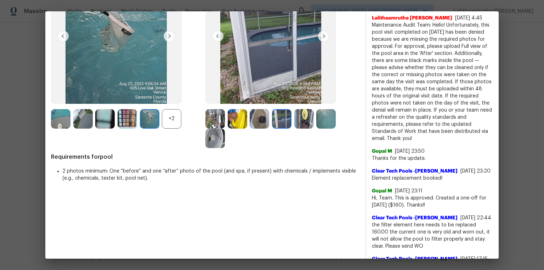
click at [316, 114] on img at bounding box center [325, 118] width 19 height 19
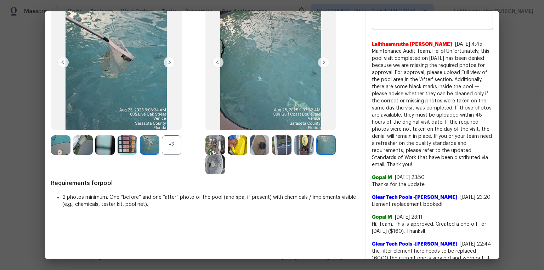
scroll to position [0, 0]
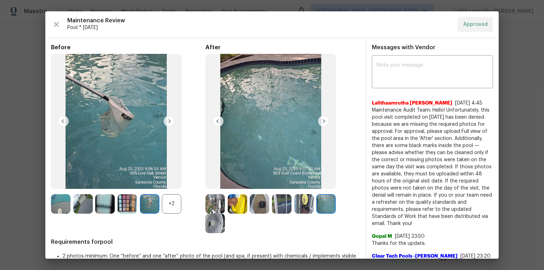
click at [301, 122] on img at bounding box center [271, 121] width 131 height 135
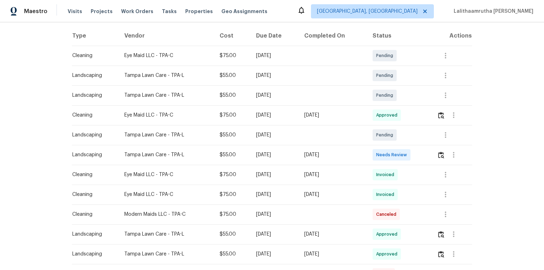
scroll to position [113, 0]
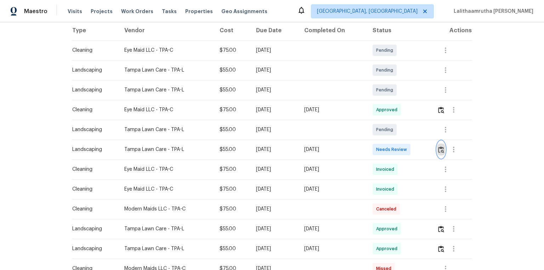
click at [377, 150] on img "button" at bounding box center [441, 149] width 6 height 7
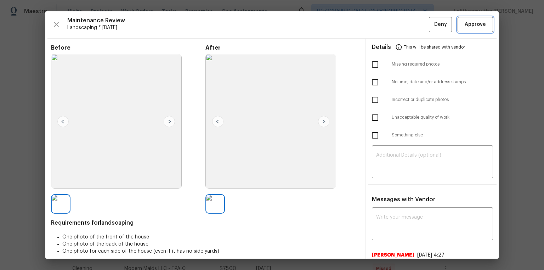
click at [377, 24] on span "Approve" at bounding box center [475, 24] width 21 height 9
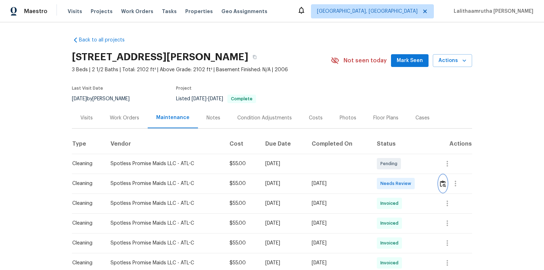
click at [387, 181] on button "button" at bounding box center [443, 183] width 8 height 17
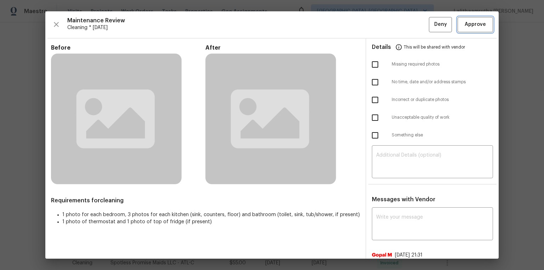
click at [387, 31] on button "Approve" at bounding box center [475, 24] width 35 height 15
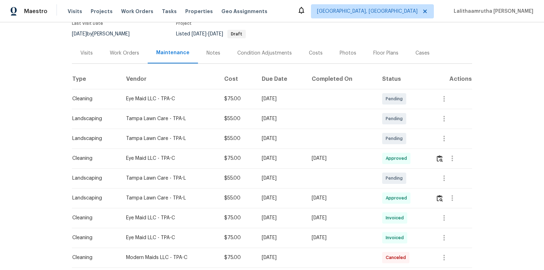
scroll to position [113, 0]
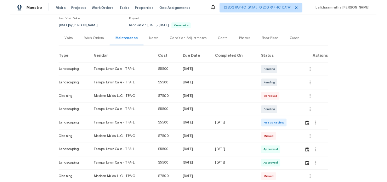
scroll to position [113, 0]
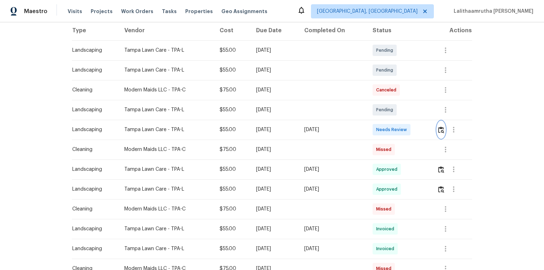
click at [377, 132] on img "button" at bounding box center [441, 130] width 6 height 7
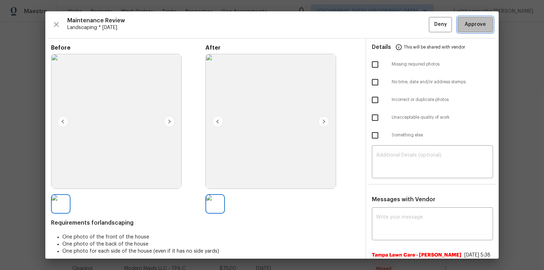
click at [377, 26] on span "Approve" at bounding box center [475, 24] width 21 height 9
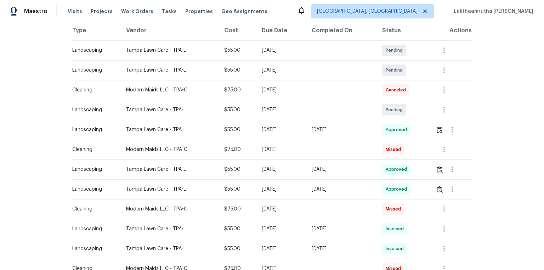
click at [40, 133] on div "Back to all projects [STREET_ADDRESS] 2 Beds | 2 Baths | Total: 1002 ft² | Abov…" at bounding box center [272, 146] width 544 height 248
